Goal: Task Accomplishment & Management: Use online tool/utility

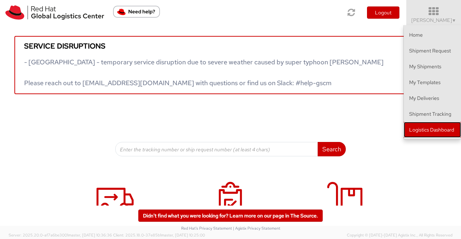
click at [437, 132] on link "Logistics Dashboard" at bounding box center [431, 130] width 57 height 16
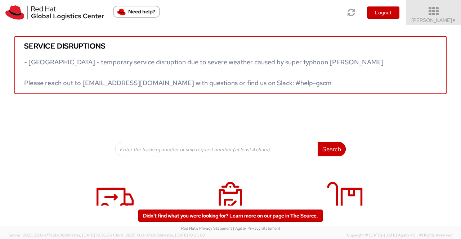
click at [445, 21] on span "[PERSON_NAME] ▼" at bounding box center [433, 20] width 45 height 6
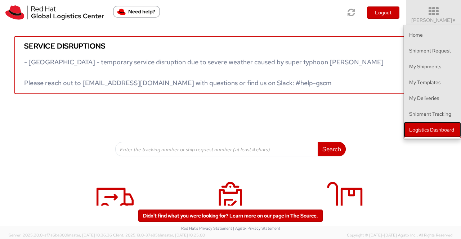
click at [446, 127] on link "Logistics Dashboard" at bounding box center [431, 130] width 57 height 16
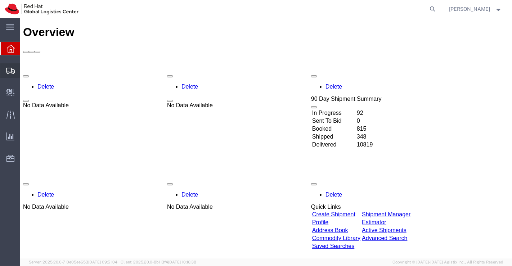
click at [0, 0] on span "Shipment Manager" at bounding box center [0, 0] width 0 height 0
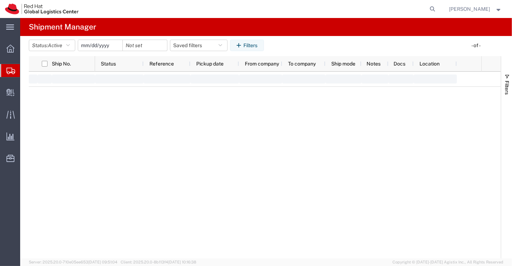
click at [0, 0] on span "Shipment Manager" at bounding box center [0, 0] width 0 height 0
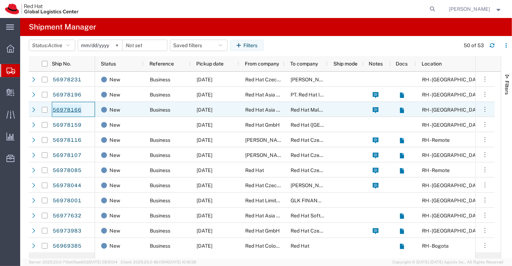
click at [67, 110] on link "56978166" at bounding box center [67, 110] width 30 height 12
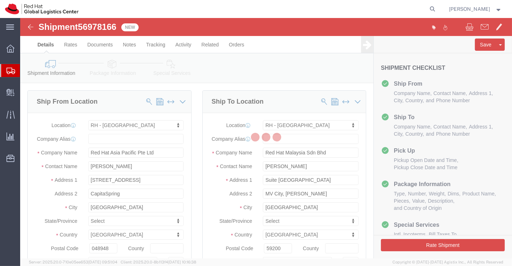
select select "51051"
select select "37977"
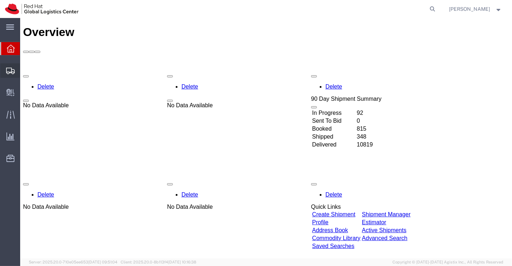
click at [0, 0] on span "Shipment Manager" at bounding box center [0, 0] width 0 height 0
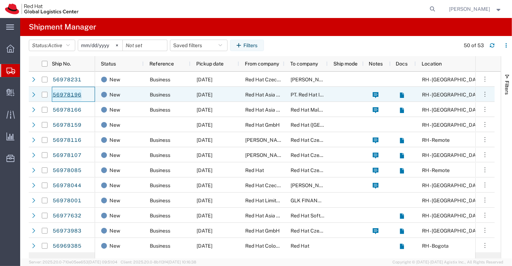
click at [58, 93] on link "56978196" at bounding box center [67, 95] width 30 height 12
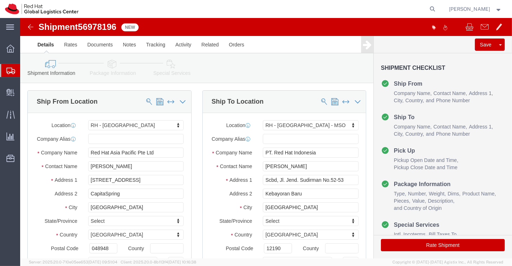
select select "51051"
select select "39291"
